Goal: Check status

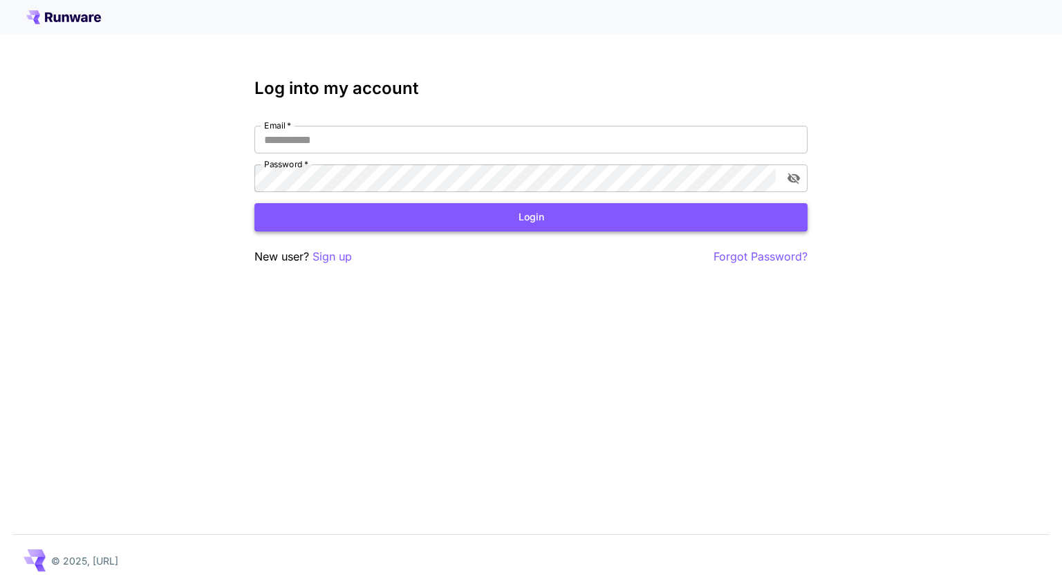
type input "**********"
click at [384, 219] on button "Login" at bounding box center [530, 217] width 553 height 28
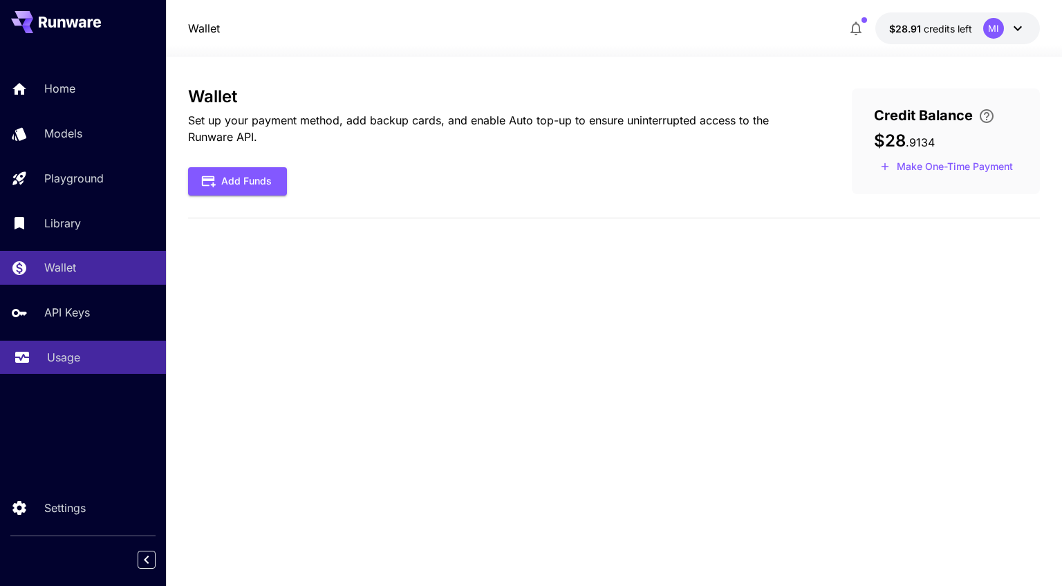
click at [55, 355] on p "Usage" at bounding box center [63, 357] width 33 height 17
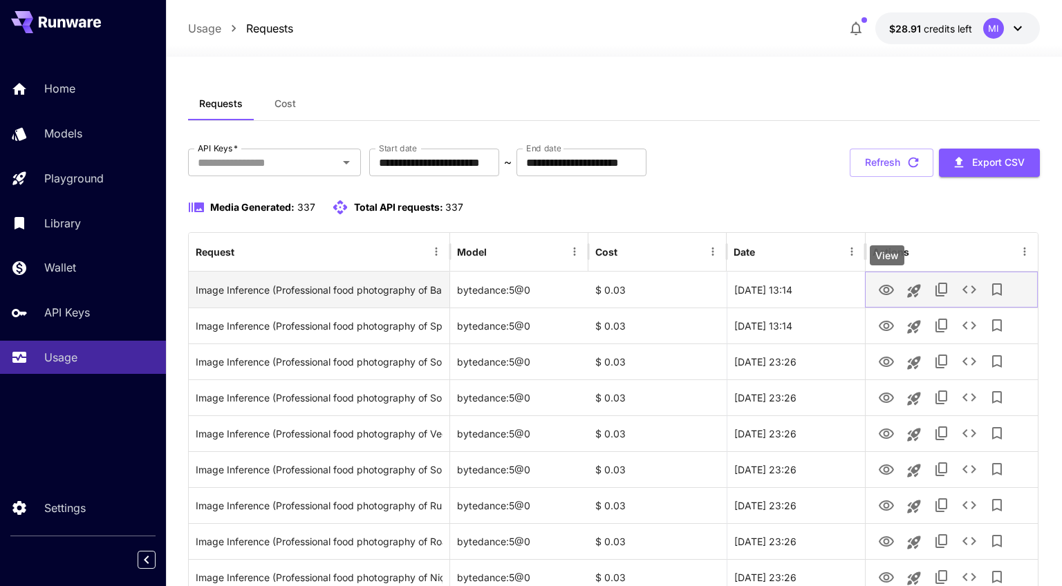
click at [886, 287] on icon "View" at bounding box center [886, 290] width 15 height 10
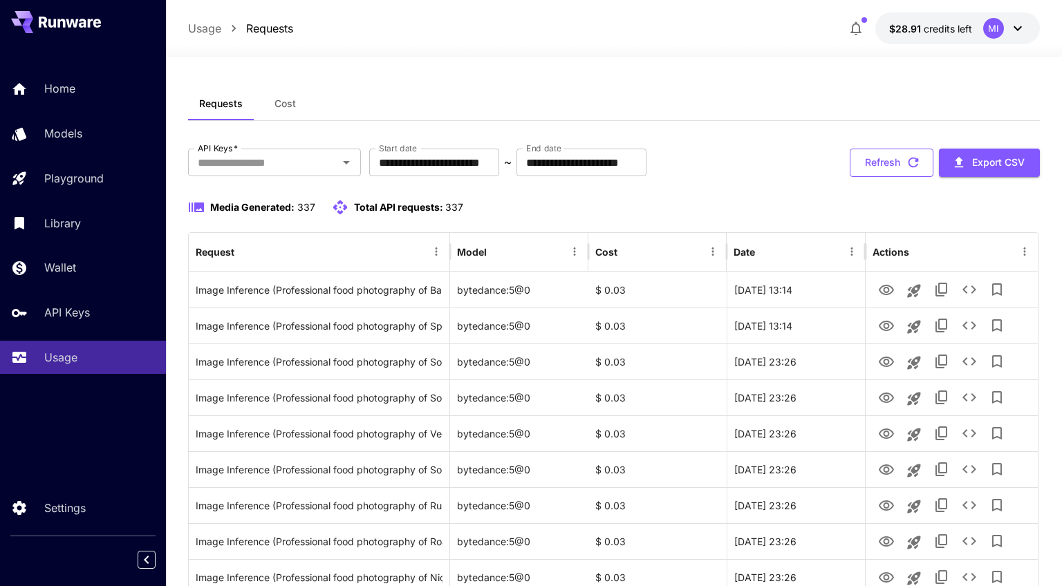
click at [889, 165] on button "Refresh" at bounding box center [892, 163] width 84 height 28
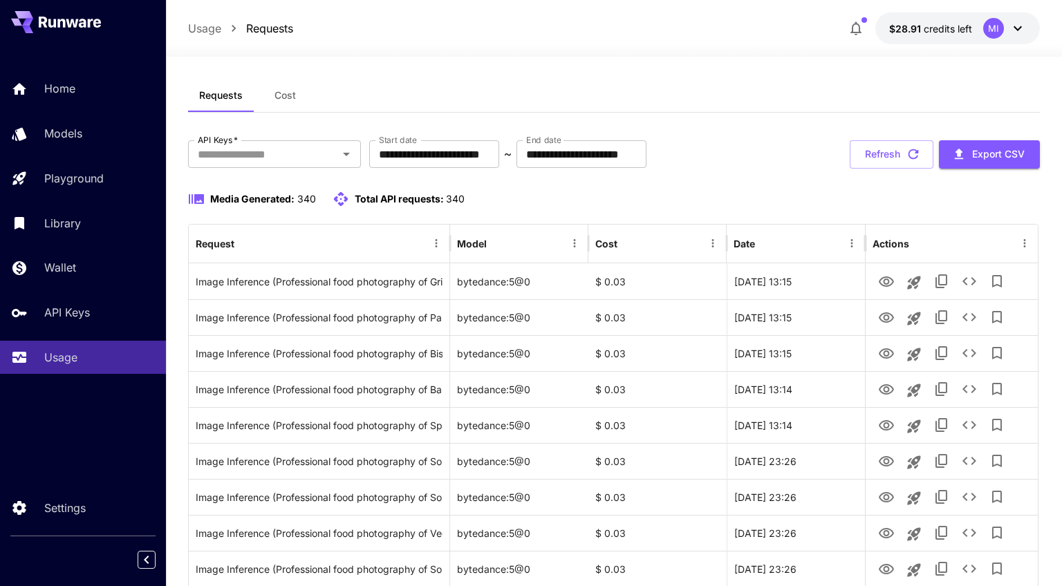
scroll to position [12, 0]
